Goal: Task Accomplishment & Management: Use online tool/utility

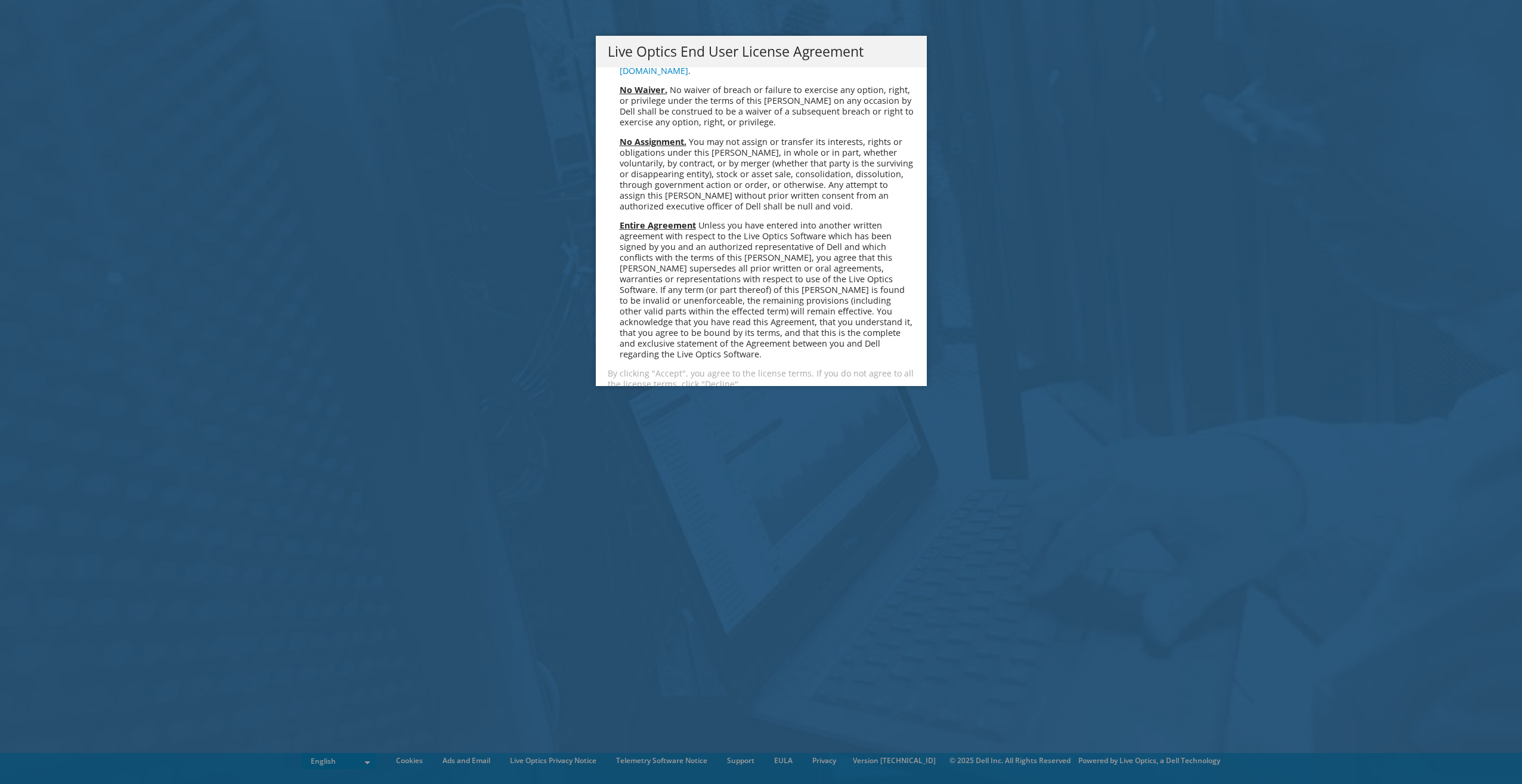
scroll to position [4509, 0]
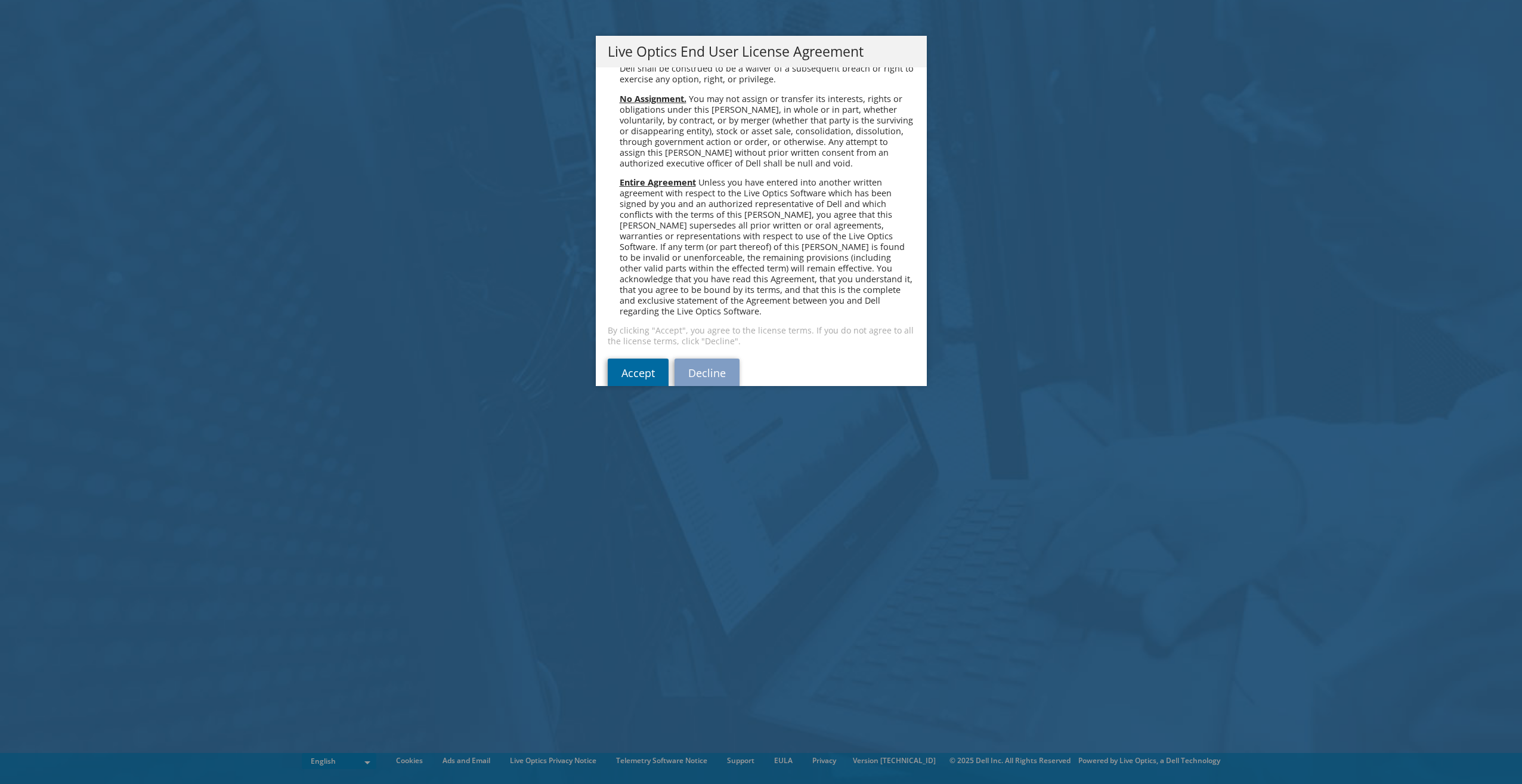
click at [623, 358] on link "Accept" at bounding box center [638, 372] width 61 height 29
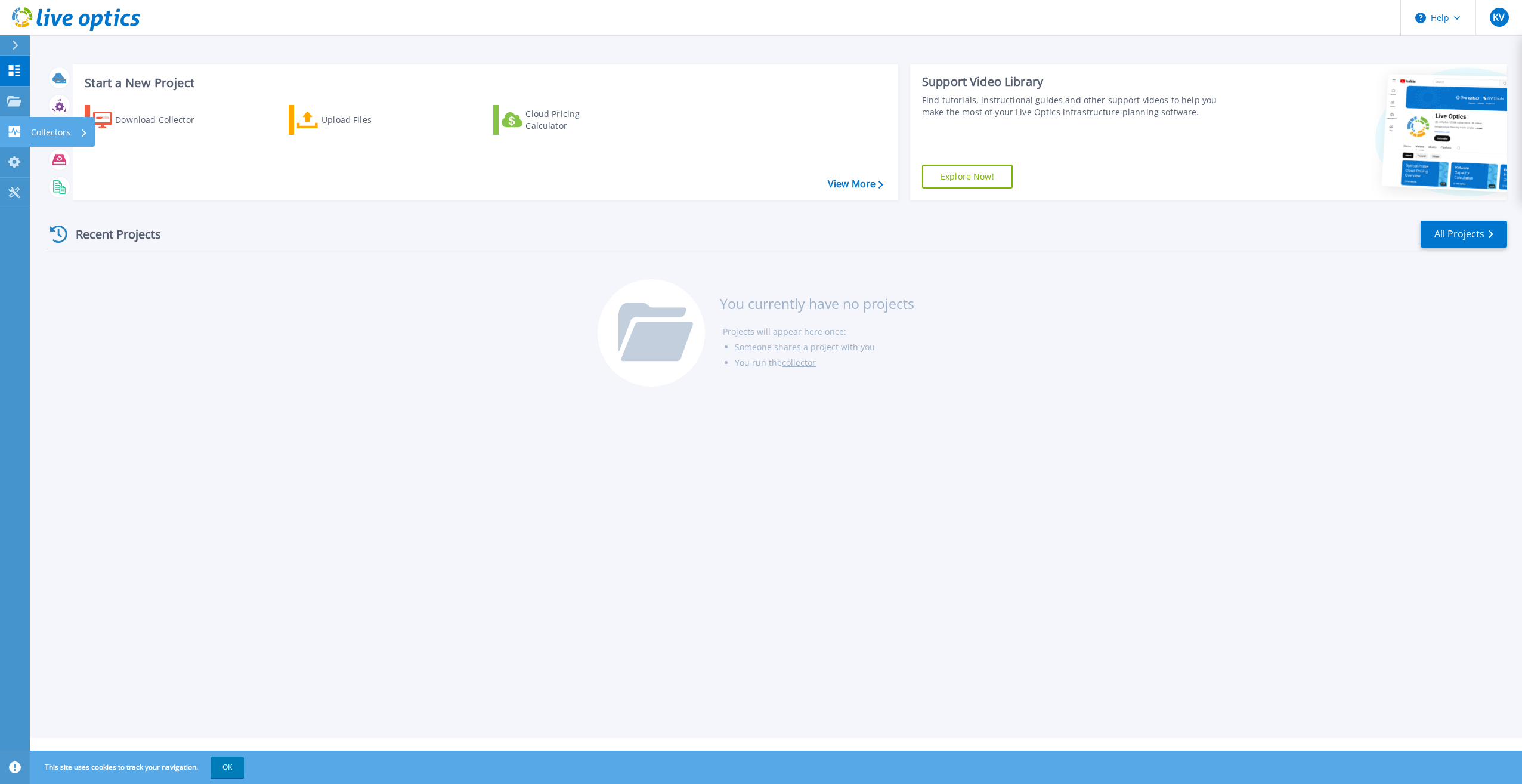
click at [15, 127] on icon at bounding box center [15, 131] width 11 height 11
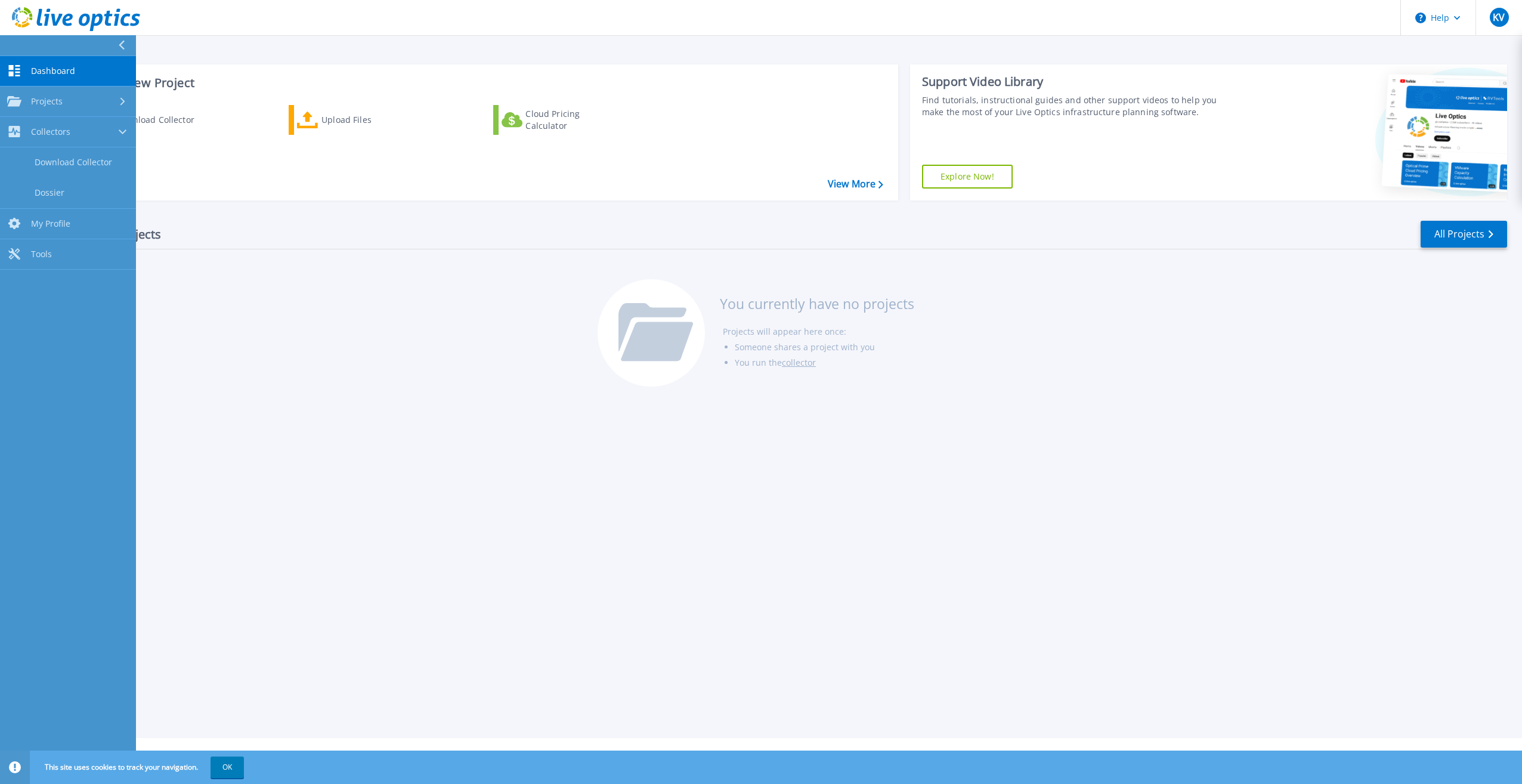
click at [12, 75] on icon at bounding box center [15, 70] width 11 height 11
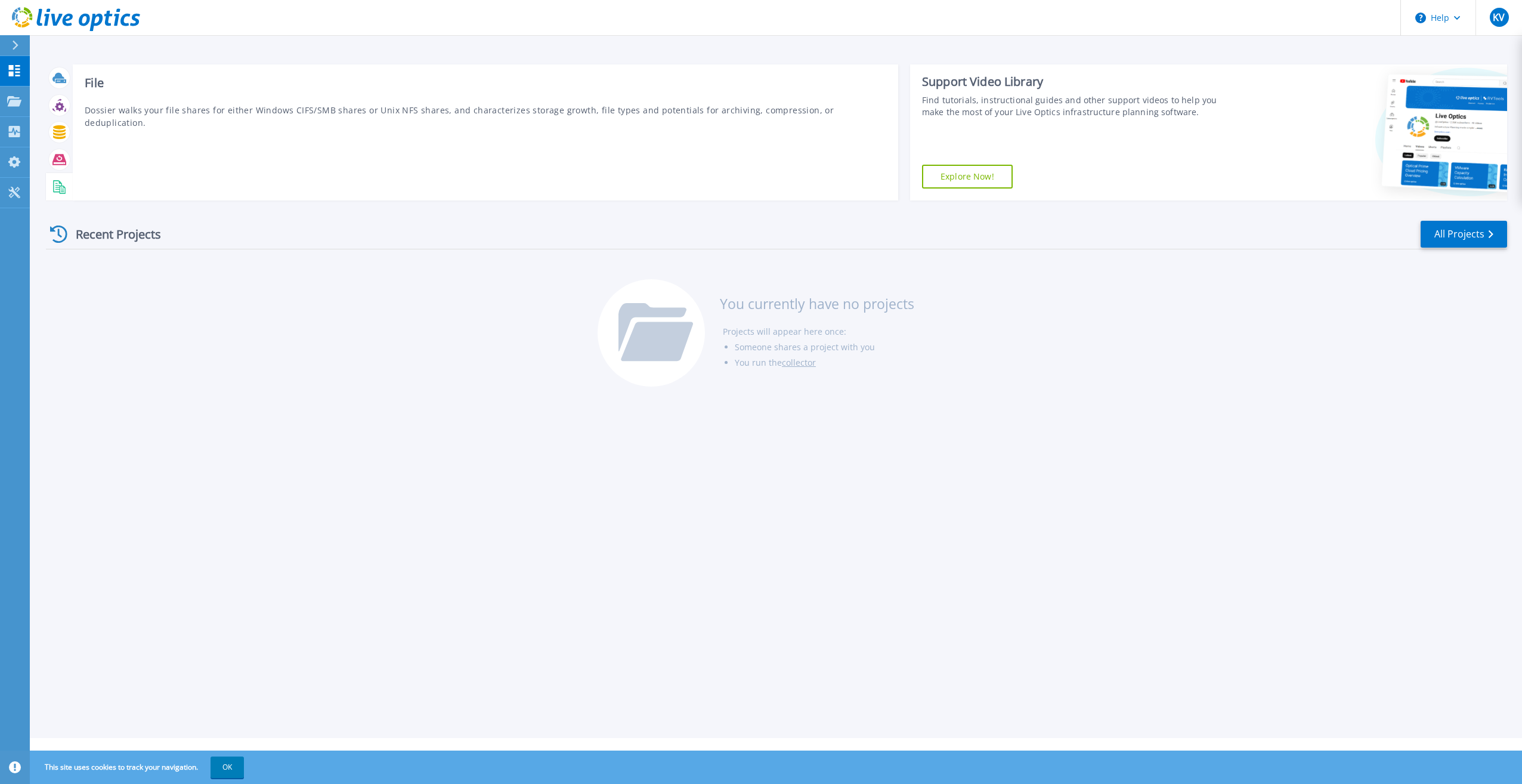
click at [58, 185] on rect at bounding box center [57, 185] width 5 height 1
click at [48, 235] on div "Recent Projects" at bounding box center [112, 235] width 131 height 30
click at [313, 128] on icon at bounding box center [308, 120] width 21 height 18
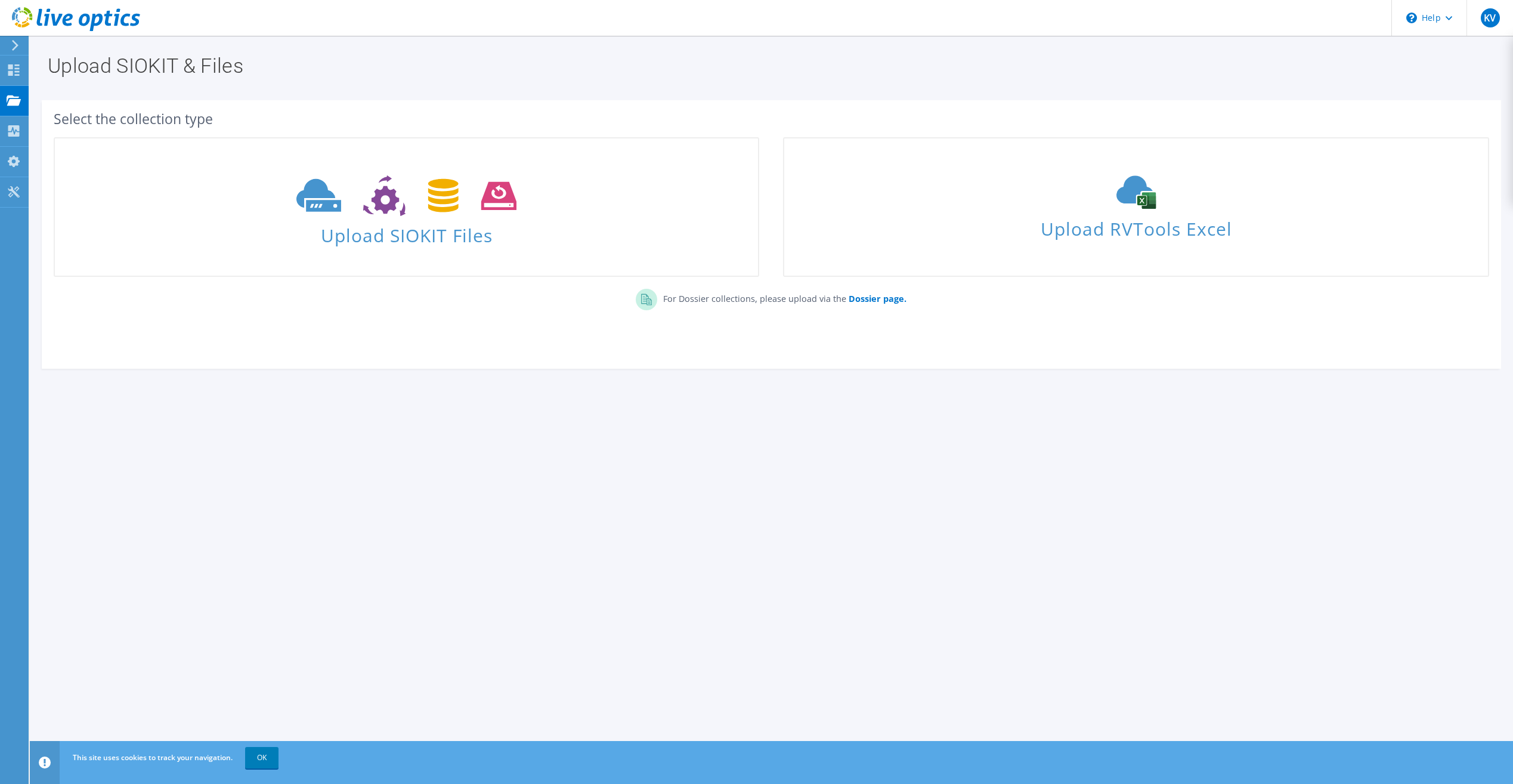
click at [634, 414] on section "Upload SIOKIT & Files Select the collection type Upload SIOKIT Files" at bounding box center [771, 238] width 1483 height 404
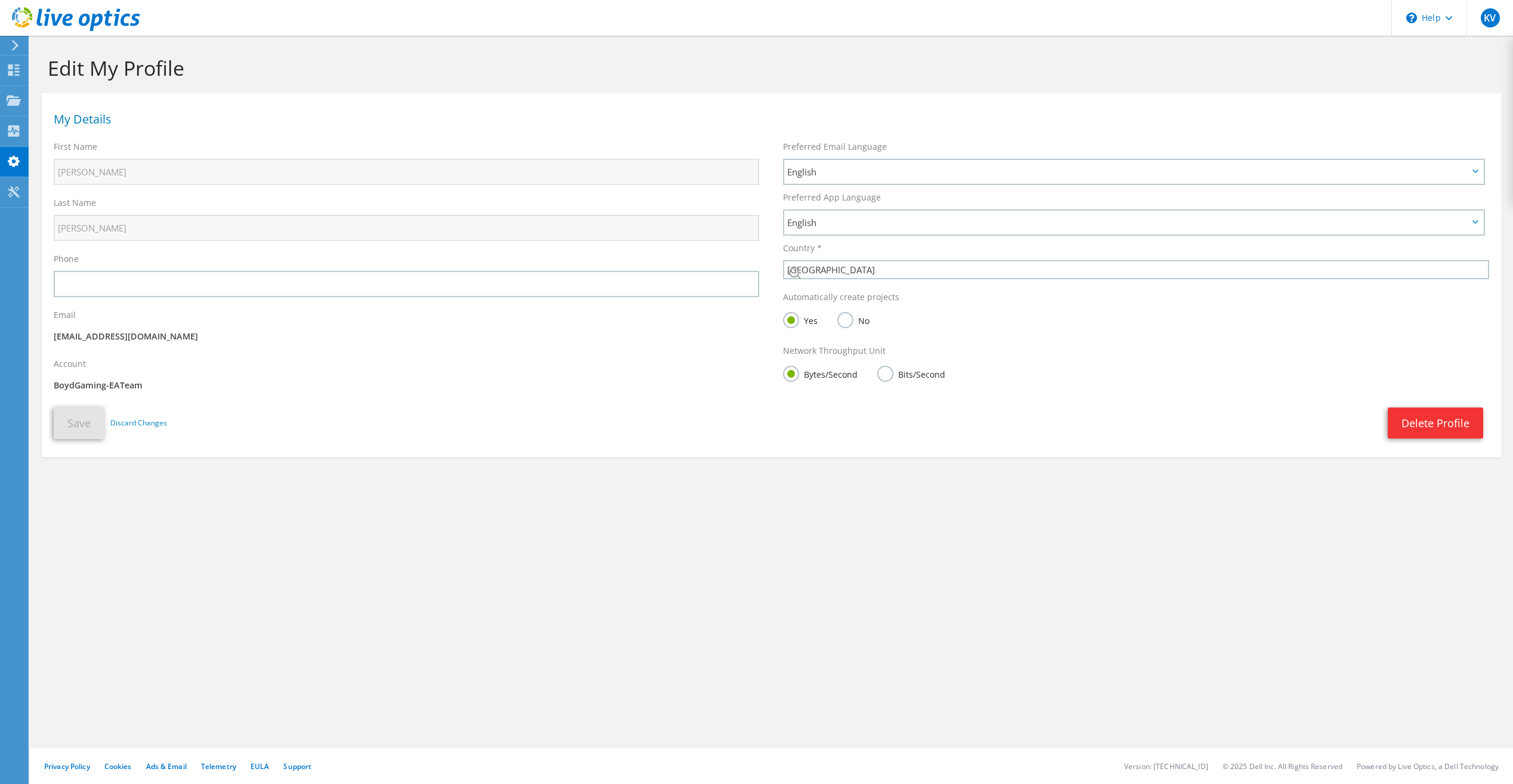
select select "224"
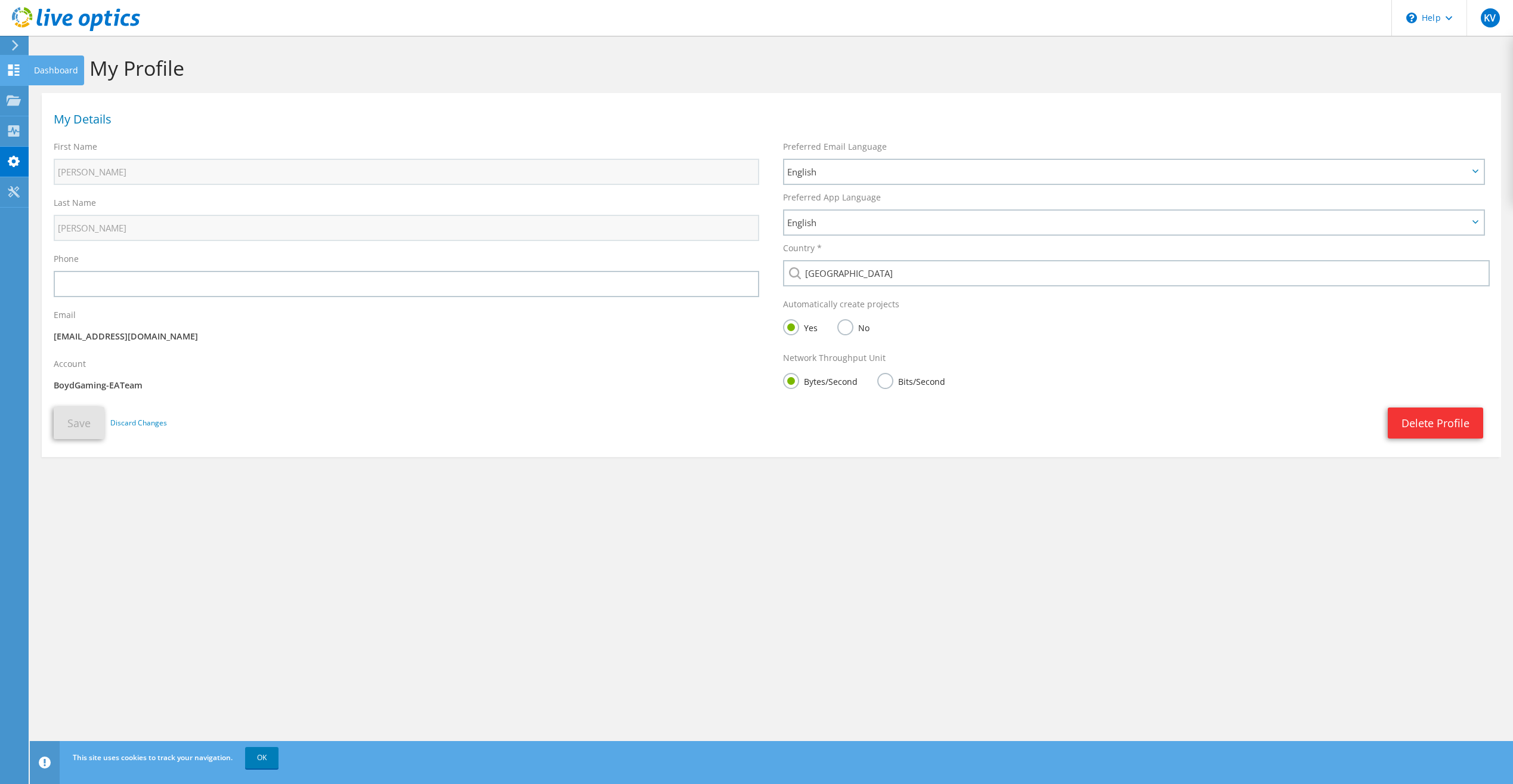
click at [17, 73] on icon at bounding box center [13, 70] width 14 height 11
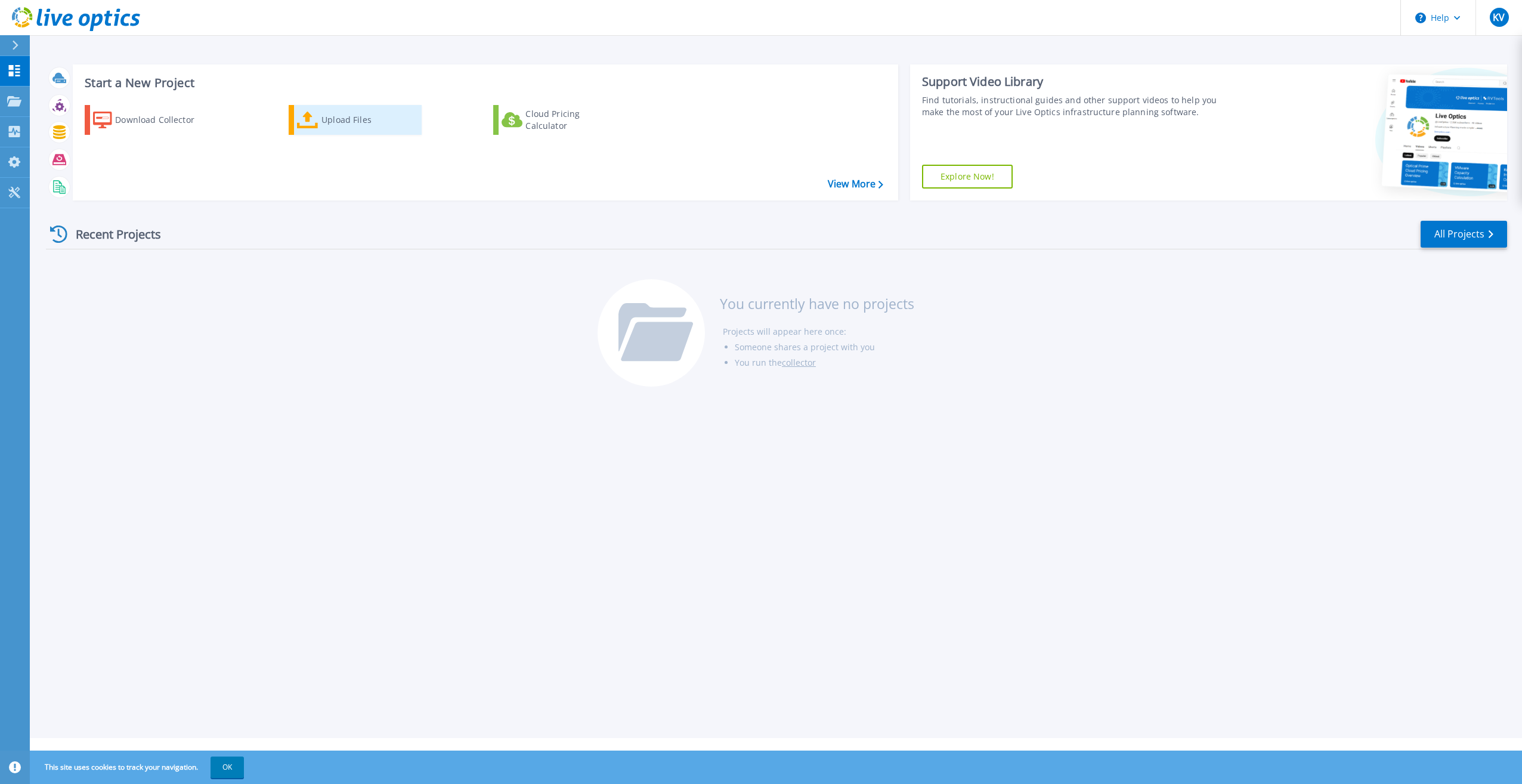
click at [338, 117] on div "Upload Files" at bounding box center [368, 120] width 95 height 24
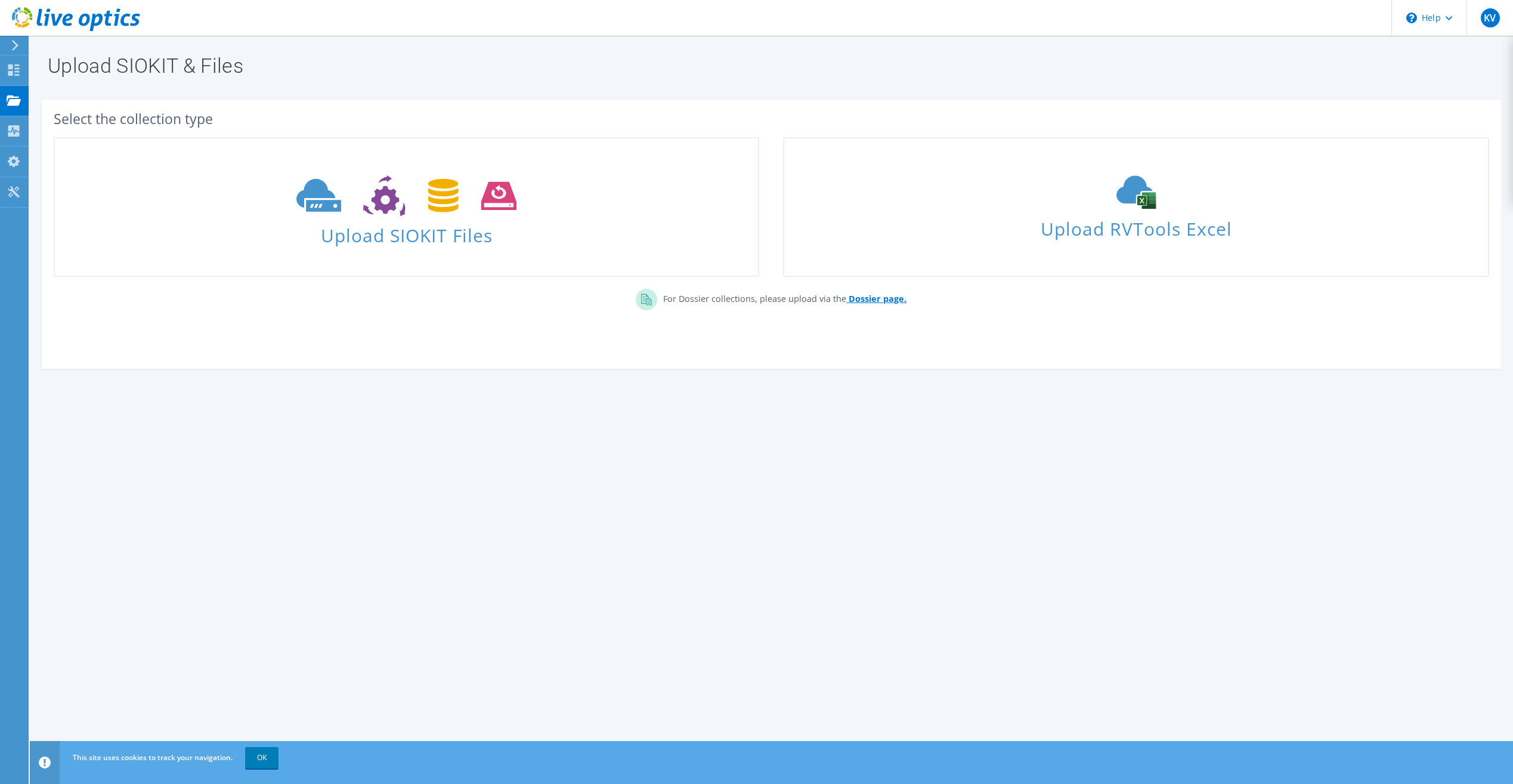
click at [876, 302] on b "Dossier page." at bounding box center [878, 298] width 58 height 11
